Goal: Task Accomplishment & Management: Complete application form

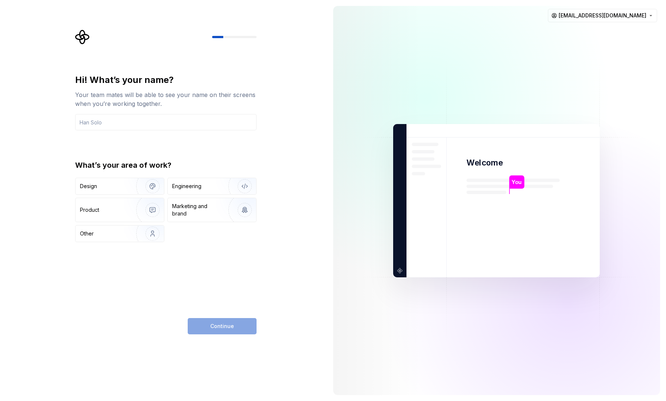
click at [109, 277] on div "Hi! What’s your name? Your team mates will be able to see your name on their sc…" at bounding box center [165, 204] width 181 height 260
click at [154, 126] on input "text" at bounding box center [165, 122] width 181 height 16
type input "x"
type input "s"
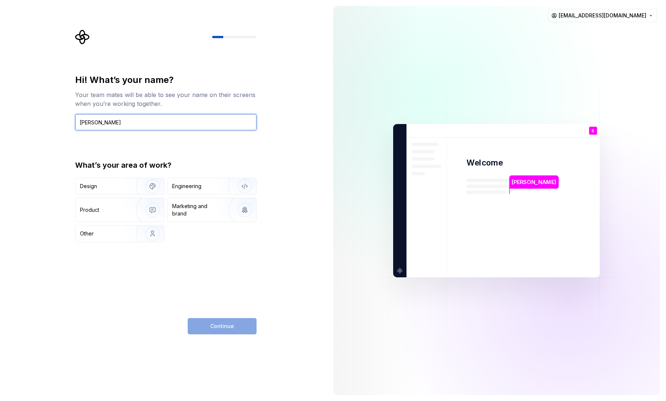
type input "[PERSON_NAME]"
click at [96, 291] on div "Hi! What’s your name? Your team mates will be able to see your name on their sc…" at bounding box center [165, 204] width 181 height 260
click at [234, 190] on img "button" at bounding box center [239, 186] width 47 height 50
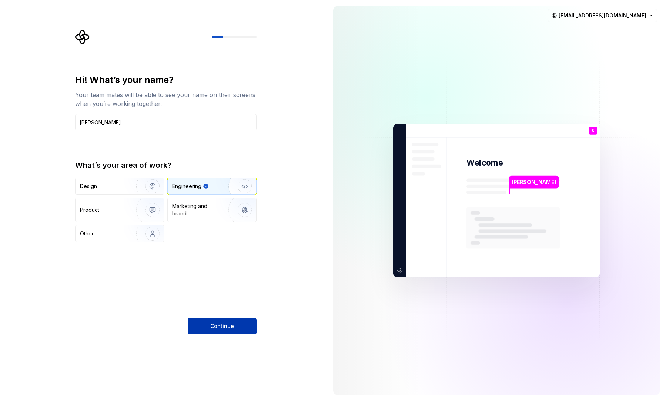
click at [222, 324] on span "Continue" at bounding box center [222, 326] width 24 height 7
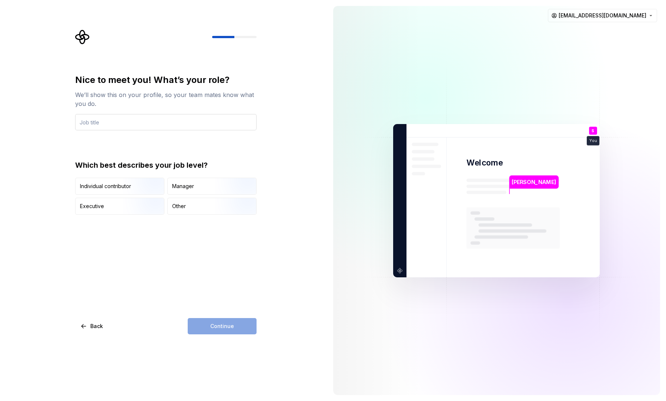
click at [236, 118] on input "text" at bounding box center [165, 122] width 181 height 16
type input "DevOps Engineer"
click at [146, 210] on img "button" at bounding box center [146, 216] width 47 height 50
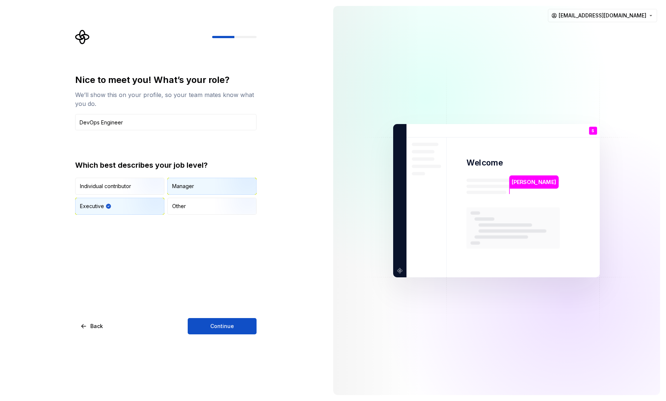
click at [190, 186] on div "Manager" at bounding box center [183, 186] width 22 height 7
click at [144, 182] on img "button" at bounding box center [146, 196] width 47 height 50
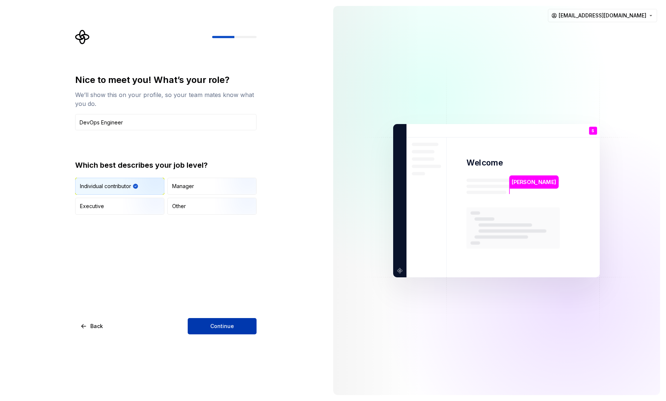
click at [216, 325] on span "Continue" at bounding box center [222, 326] width 24 height 7
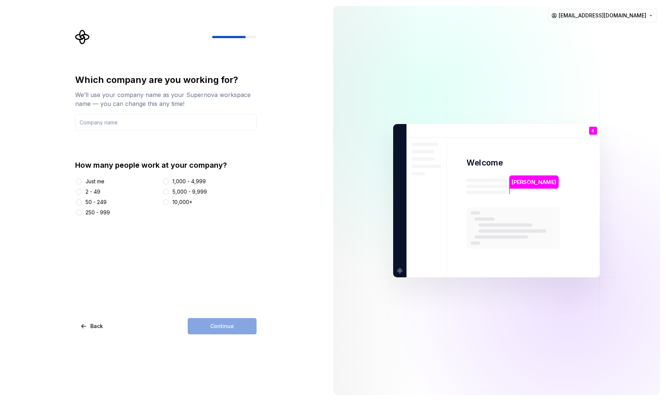
click at [146, 223] on div "Which company are you working for? We’ll use your company name as your Supernov…" at bounding box center [165, 204] width 181 height 260
click at [89, 187] on div "Just me 2 - 49 50 - 249 250 - 999 1,000 - 4,999 5,000 - 9,999 10,000+" at bounding box center [165, 197] width 181 height 39
click at [98, 204] on div "50 - 249" at bounding box center [96, 201] width 21 height 7
click at [82, 204] on button "50 - 249" at bounding box center [79, 202] width 6 height 6
click at [219, 330] on div "Continue" at bounding box center [222, 326] width 69 height 16
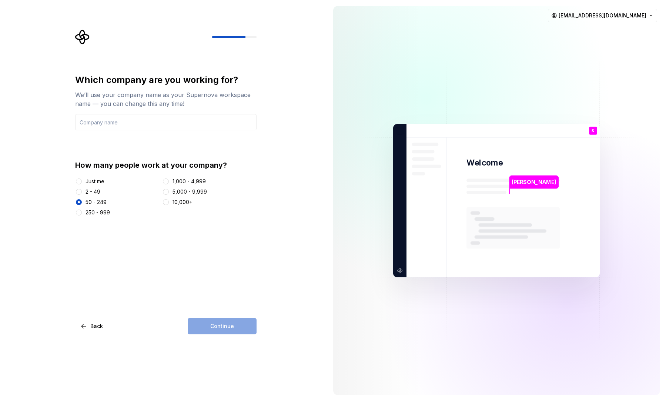
click at [211, 272] on div "Which company are you working for? We’ll use your company name as your Supernov…" at bounding box center [165, 204] width 181 height 260
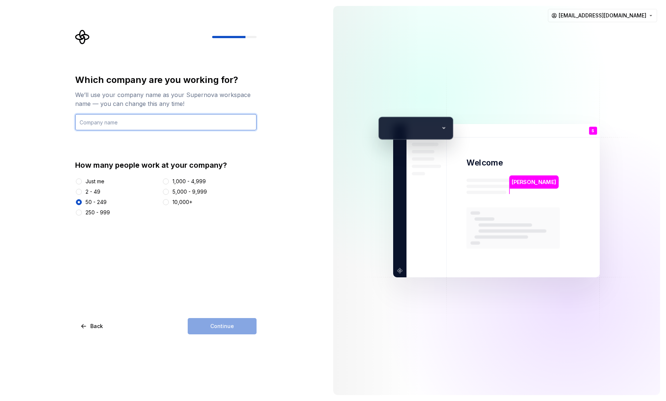
click at [162, 121] on input "text" at bounding box center [165, 122] width 181 height 16
type input "[PERSON_NAME] Technology"
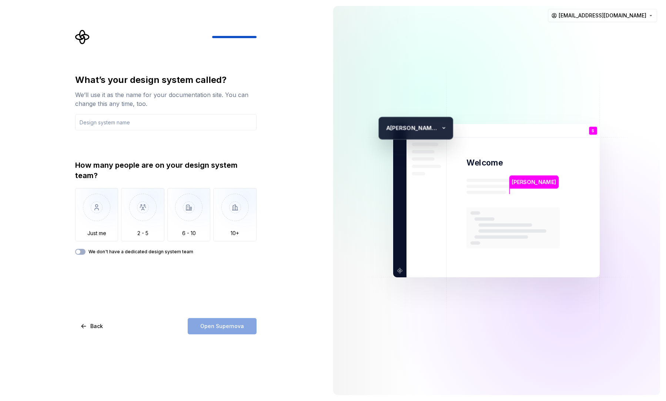
click at [50, 189] on div "What’s your design system called? We’ll use it as the name for your documentati…" at bounding box center [163, 200] width 327 height 401
type input "A"
type input "Invest 01"
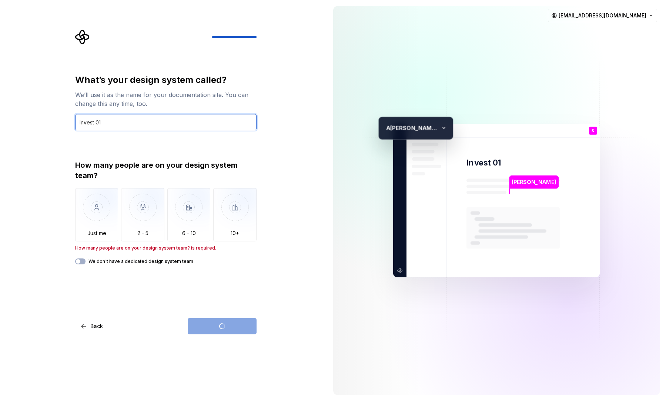
click at [150, 130] on input "Invest 01" at bounding box center [165, 122] width 181 height 16
click at [209, 328] on div "Open Supernova" at bounding box center [222, 326] width 69 height 16
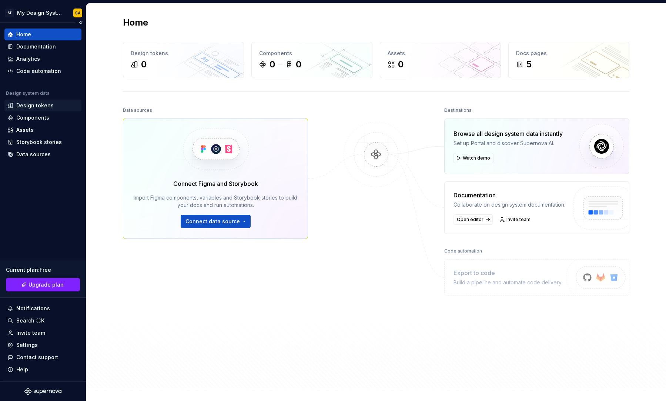
click at [43, 102] on div "Design tokens" at bounding box center [34, 105] width 37 height 7
